Goal: Information Seeking & Learning: Learn about a topic

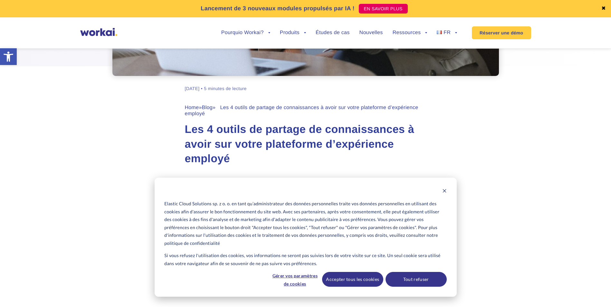
scroll to position [215, 0]
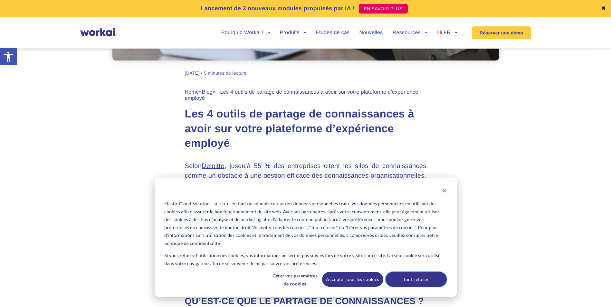
click at [436, 284] on button "Tout refuser" at bounding box center [415, 279] width 61 height 15
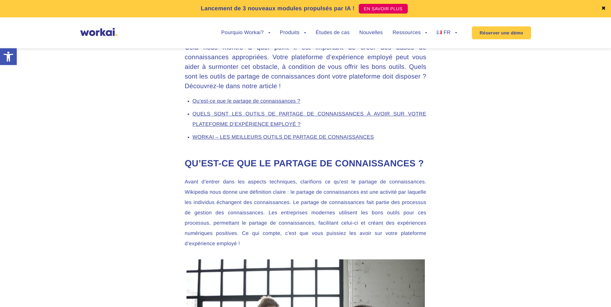
scroll to position [376, 0]
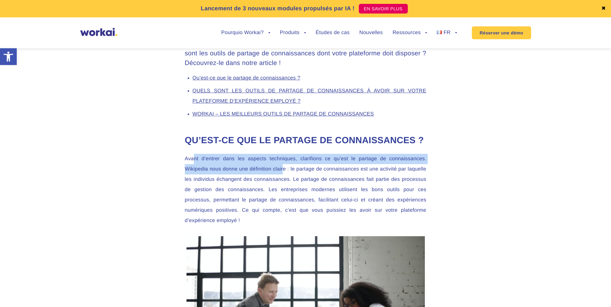
drag, startPoint x: 193, startPoint y: 170, endPoint x: 282, endPoint y: 177, distance: 89.2
click at [282, 177] on p "Avant d’entrer dans les aspects techniques, clarifions ce qu’est le partage de …" at bounding box center [305, 190] width 241 height 72
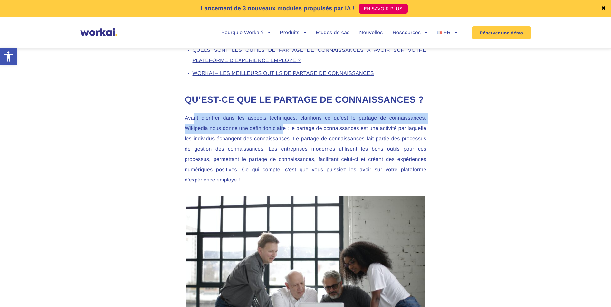
scroll to position [429, 0]
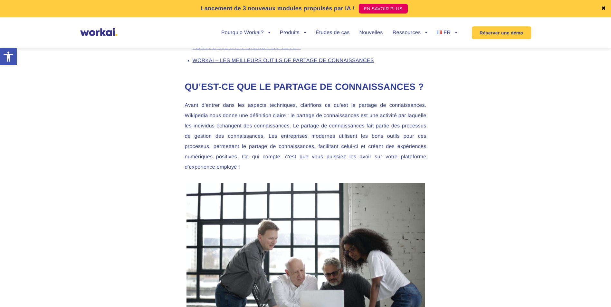
click at [223, 139] on p "Avant d’entrer dans les aspects techniques, clarifions ce qu’est le partage de …" at bounding box center [305, 136] width 241 height 72
drag, startPoint x: 220, startPoint y: 128, endPoint x: 228, endPoint y: 131, distance: 9.2
click at [228, 131] on p "Avant d’entrer dans les aspects techniques, clarifions ce qu’est le partage de …" at bounding box center [305, 136] width 241 height 72
drag, startPoint x: 228, startPoint y: 131, endPoint x: 214, endPoint y: 143, distance: 18.8
click at [214, 143] on p "Avant d’entrer dans les aspects techniques, clarifions ce qu’est le partage de …" at bounding box center [305, 136] width 241 height 72
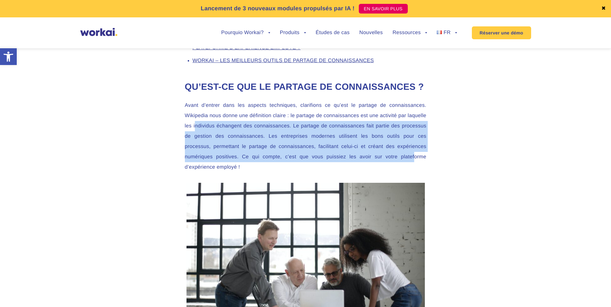
drag, startPoint x: 196, startPoint y: 137, endPoint x: 414, endPoint y: 169, distance: 219.9
click at [414, 169] on p "Avant d’entrer dans les aspects techniques, clarifions ce qu’est le partage de …" at bounding box center [305, 136] width 241 height 72
drag, startPoint x: 414, startPoint y: 169, endPoint x: 383, endPoint y: 158, distance: 32.8
click at [383, 158] on p "Avant d’entrer dans les aspects techniques, clarifions ce qu’est le partage de …" at bounding box center [305, 136] width 241 height 72
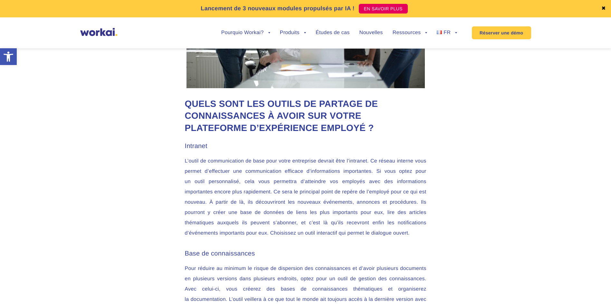
scroll to position [697, 0]
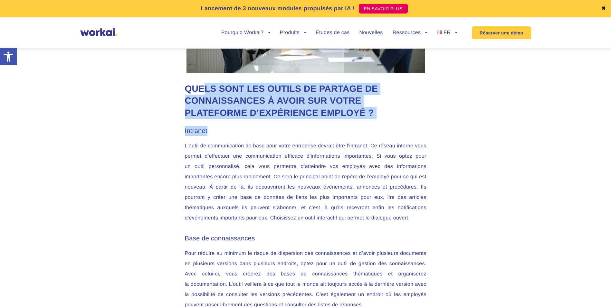
drag, startPoint x: 205, startPoint y: 100, endPoint x: 391, endPoint y: 134, distance: 188.7
click at [391, 134] on div "Selon Deloitte , jusqu’à 55 % des entreprises citent les silos de connaissances…" at bounding box center [305, 299] width 254 height 1243
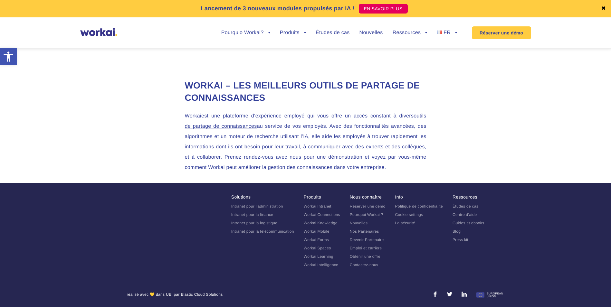
scroll to position [1448, 0]
